Goal: Transaction & Acquisition: Book appointment/travel/reservation

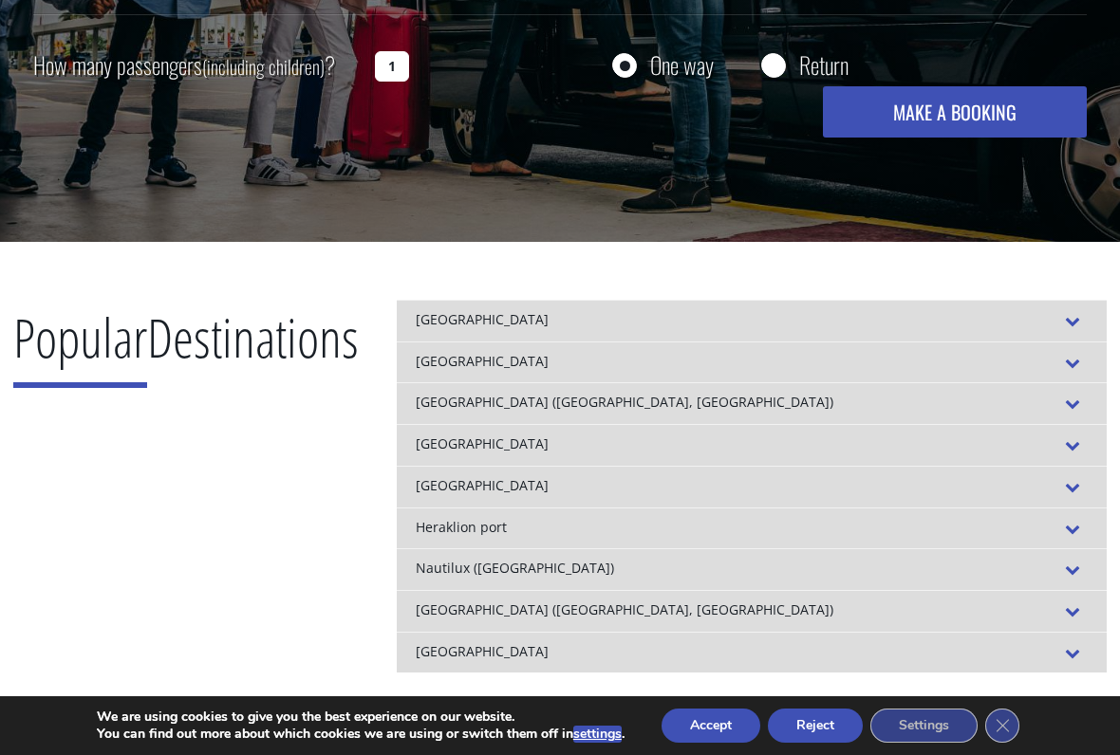
scroll to position [517, 0]
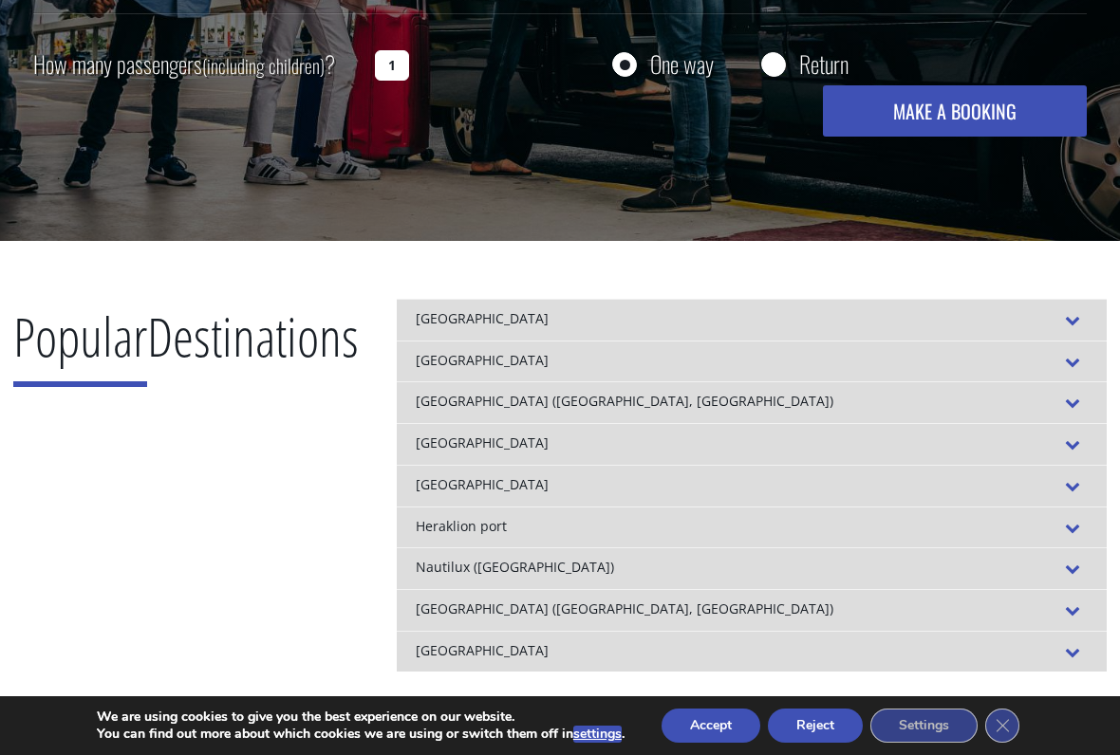
click at [919, 624] on div "[GEOGRAPHIC_DATA]" at bounding box center [752, 652] width 710 height 42
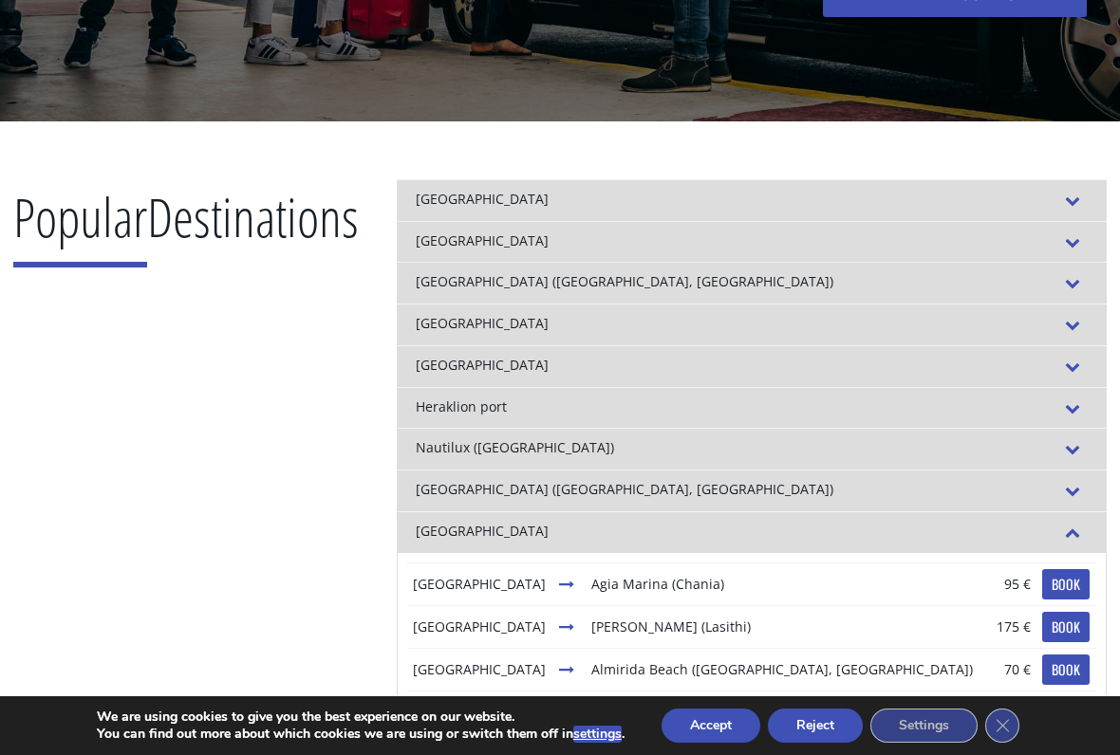
scroll to position [43, 0]
click at [915, 529] on div "[GEOGRAPHIC_DATA]" at bounding box center [752, 532] width 710 height 42
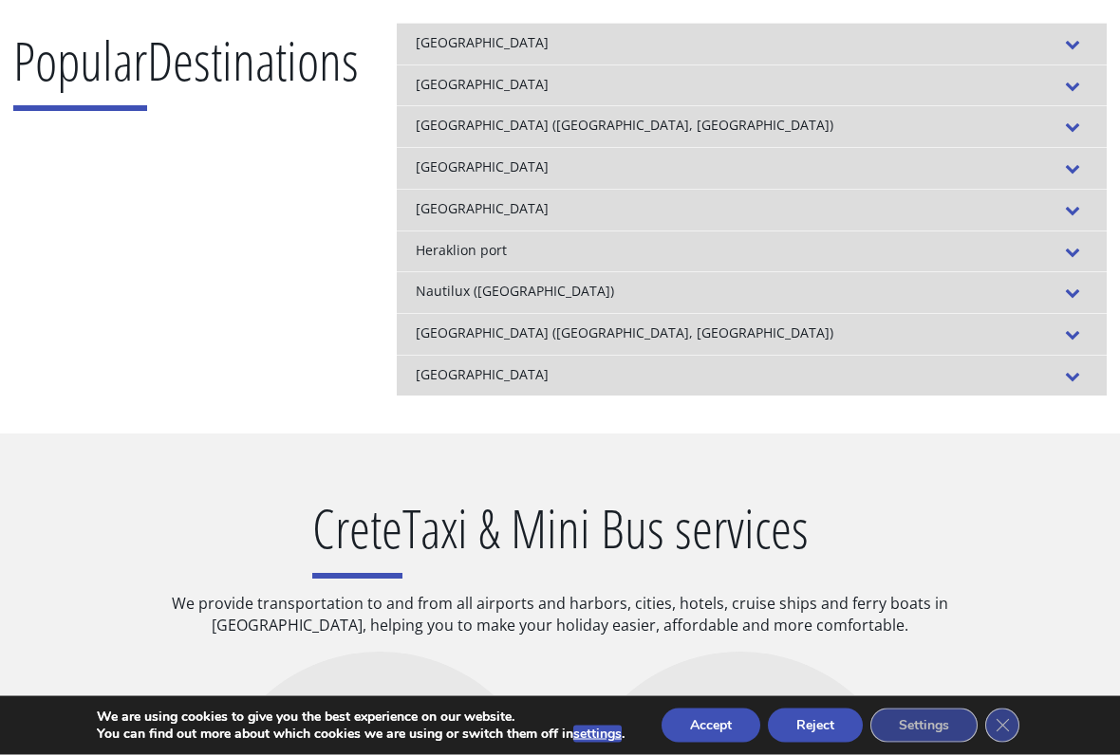
scroll to position [794, 0]
click at [910, 375] on div "[GEOGRAPHIC_DATA]" at bounding box center [752, 375] width 710 height 42
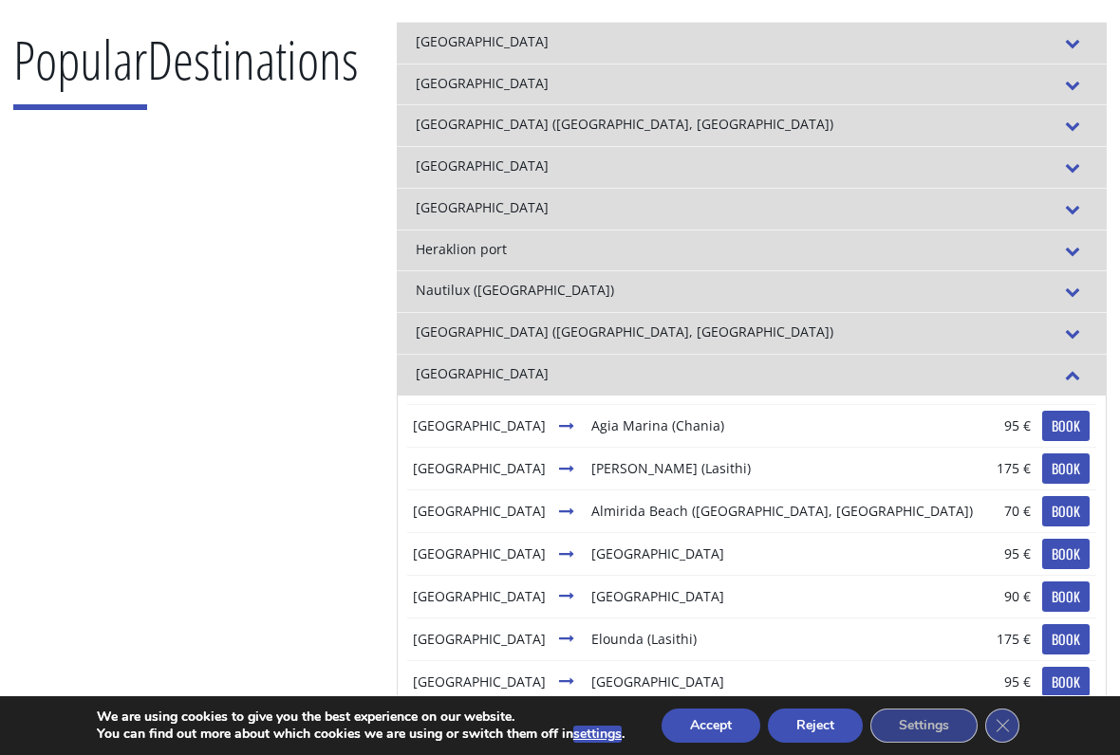
click at [444, 164] on div "[GEOGRAPHIC_DATA]" at bounding box center [752, 167] width 710 height 42
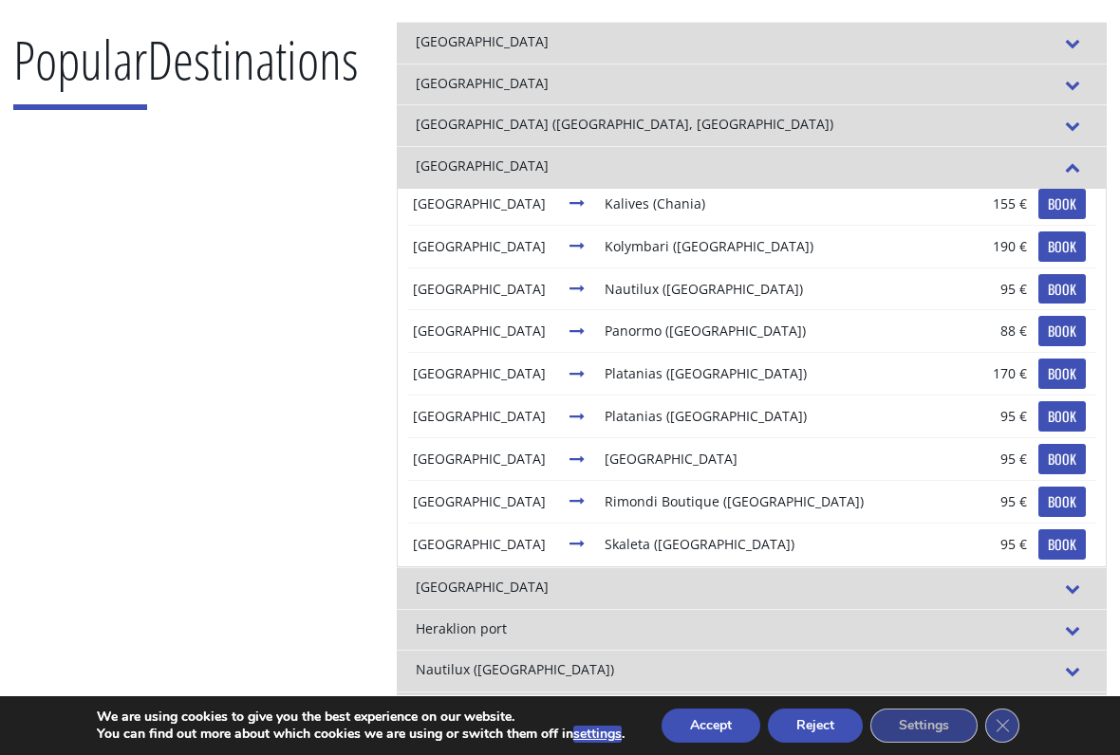
scroll to position [398, 0]
click at [645, 280] on td "Nautilux ([GEOGRAPHIC_DATA])" at bounding box center [787, 290] width 376 height 43
click at [1050, 290] on link "BOOK" at bounding box center [1061, 290] width 47 height 30
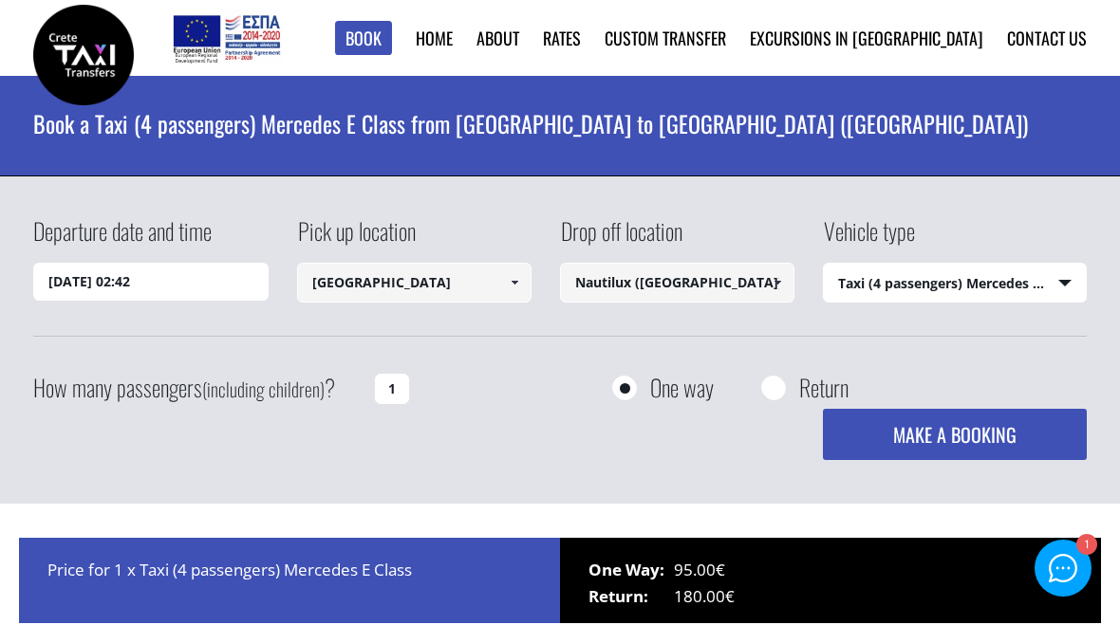
select select "540"
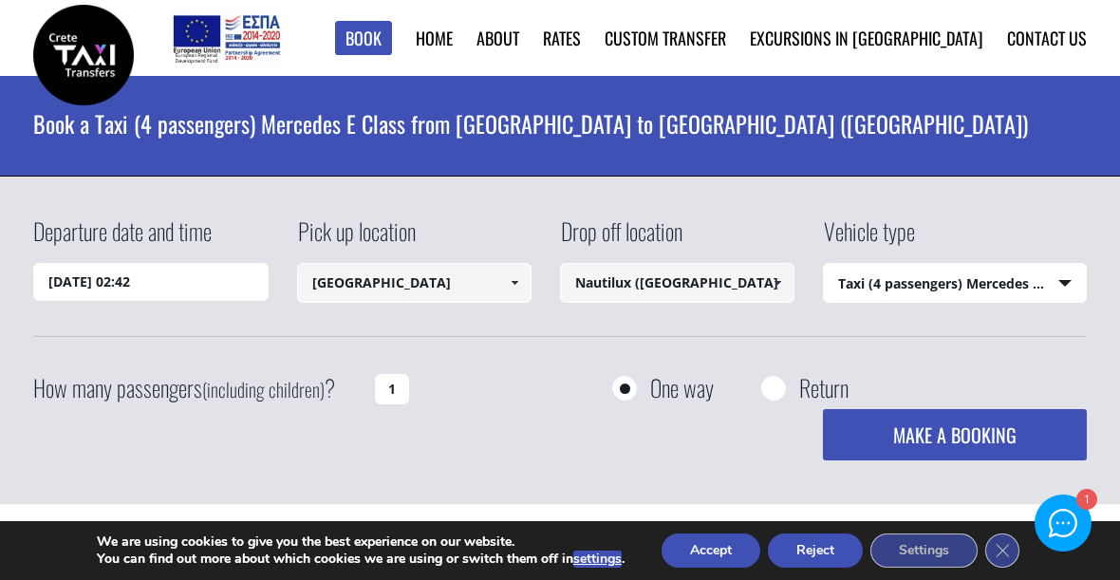
click at [1056, 267] on select "Select vehicle type Taxi (4 passengers) Mercedes E Class Mini Van (7 passengers…" at bounding box center [954, 284] width 261 height 40
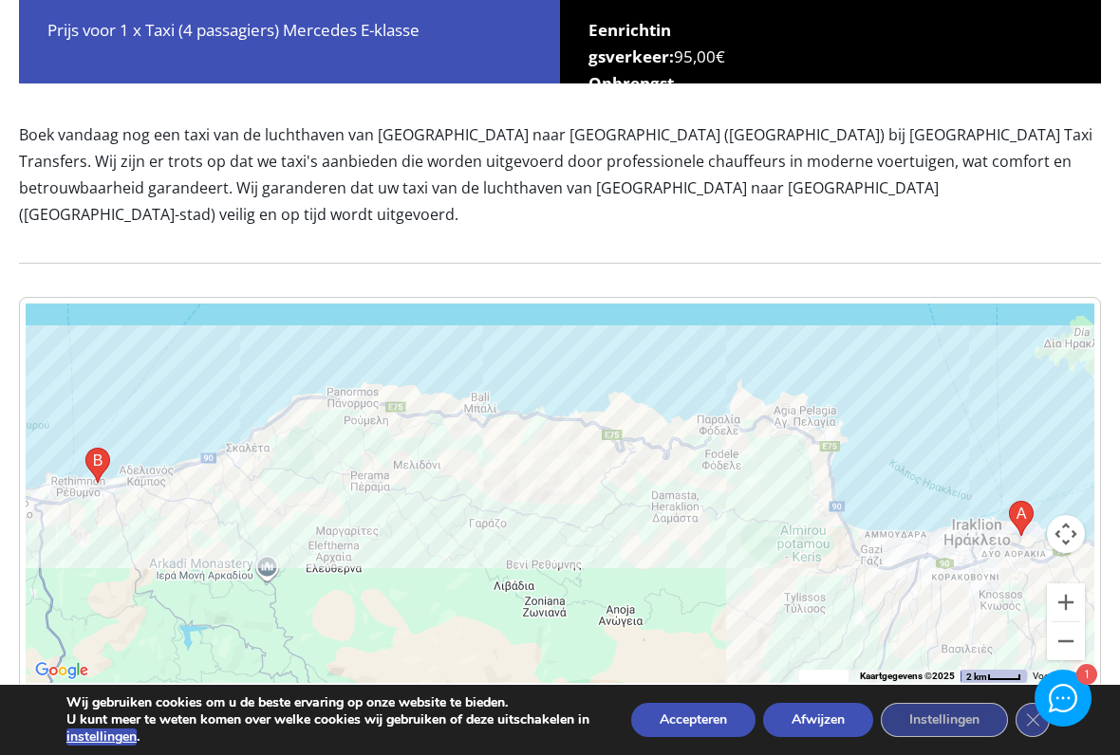
scroll to position [574, 0]
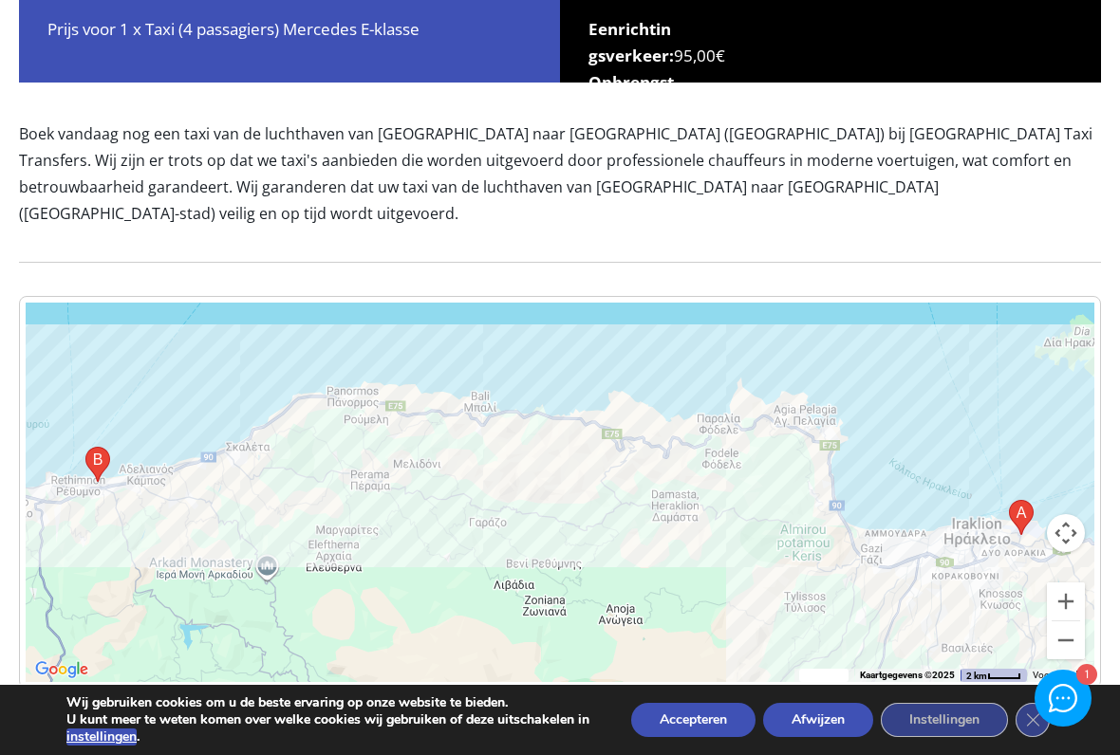
click at [1002, 354] on div at bounding box center [559, 493] width 1067 height 380
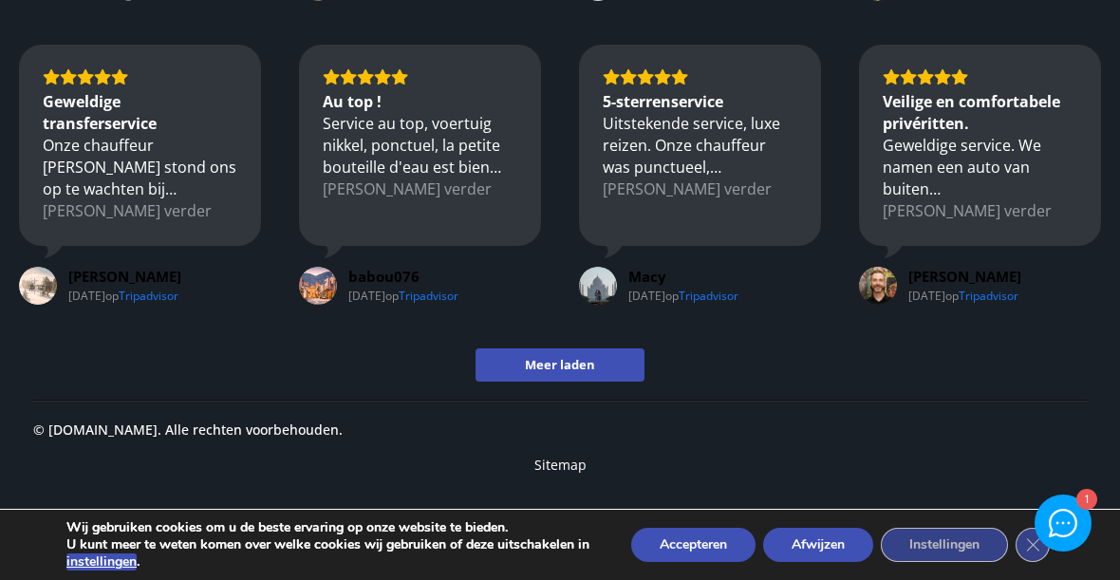
scroll to position [2247, 0]
